Goal: Use online tool/utility: Utilize a website feature to perform a specific function

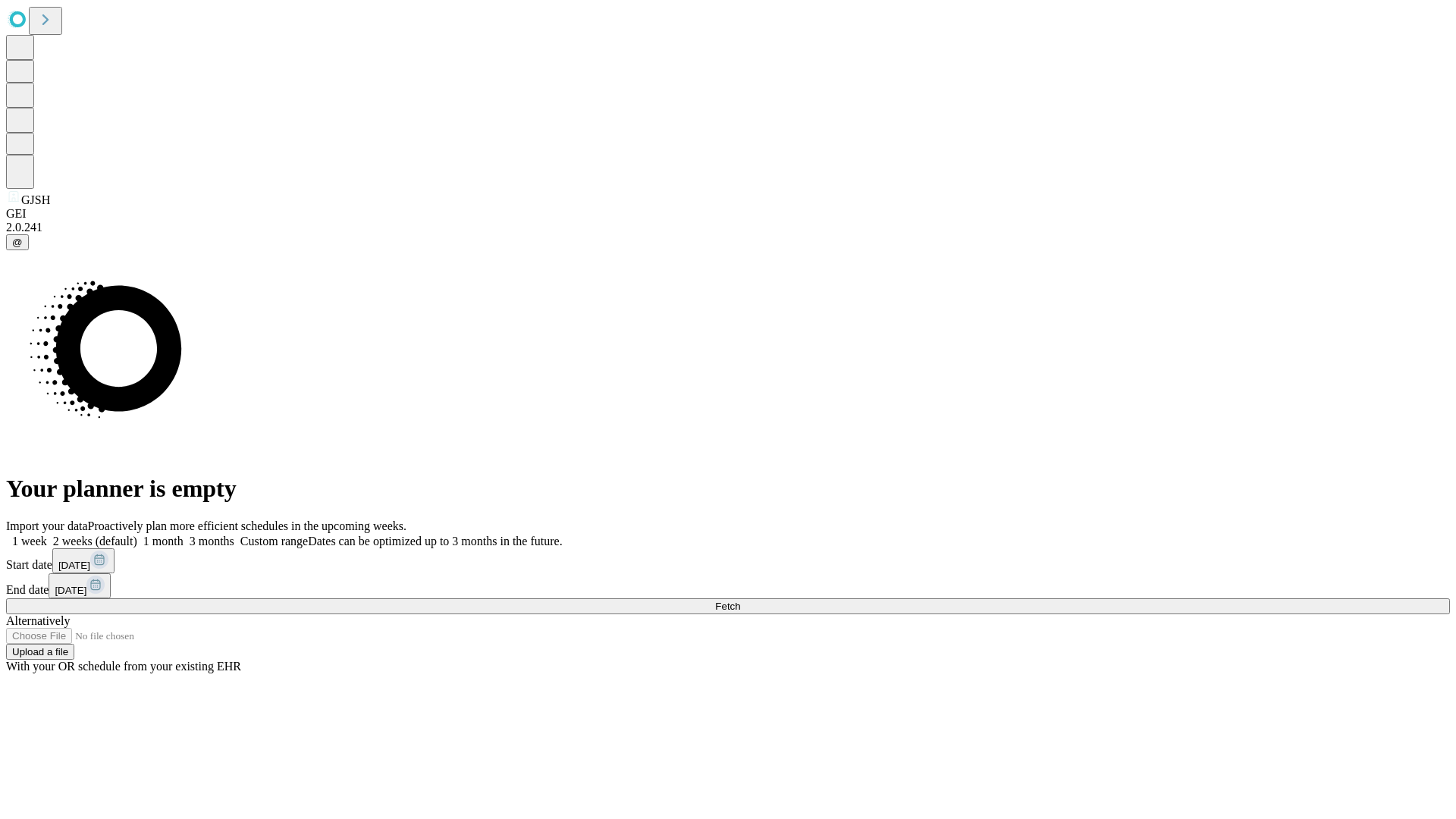
click at [741, 600] on span "Fetch" at bounding box center [727, 606] width 25 height 11
